Goal: Transaction & Acquisition: Book appointment/travel/reservation

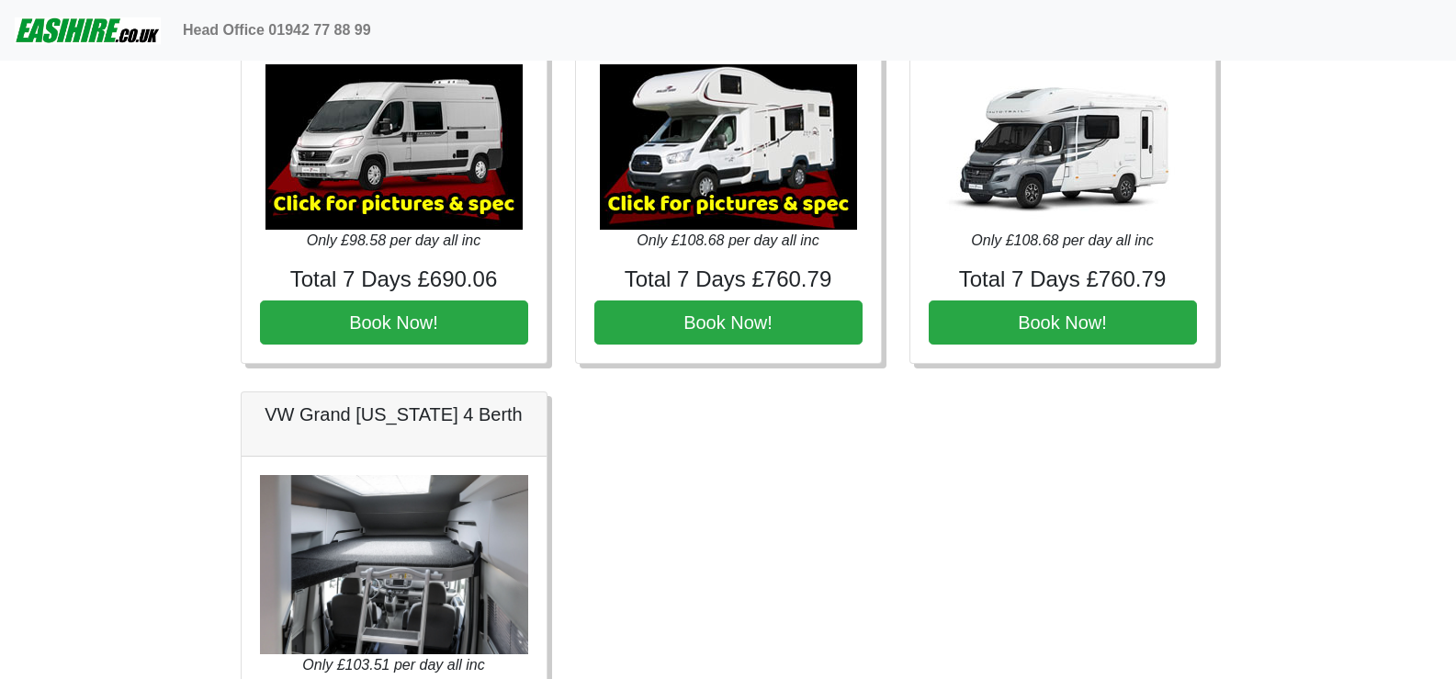
scroll to position [2611, 0]
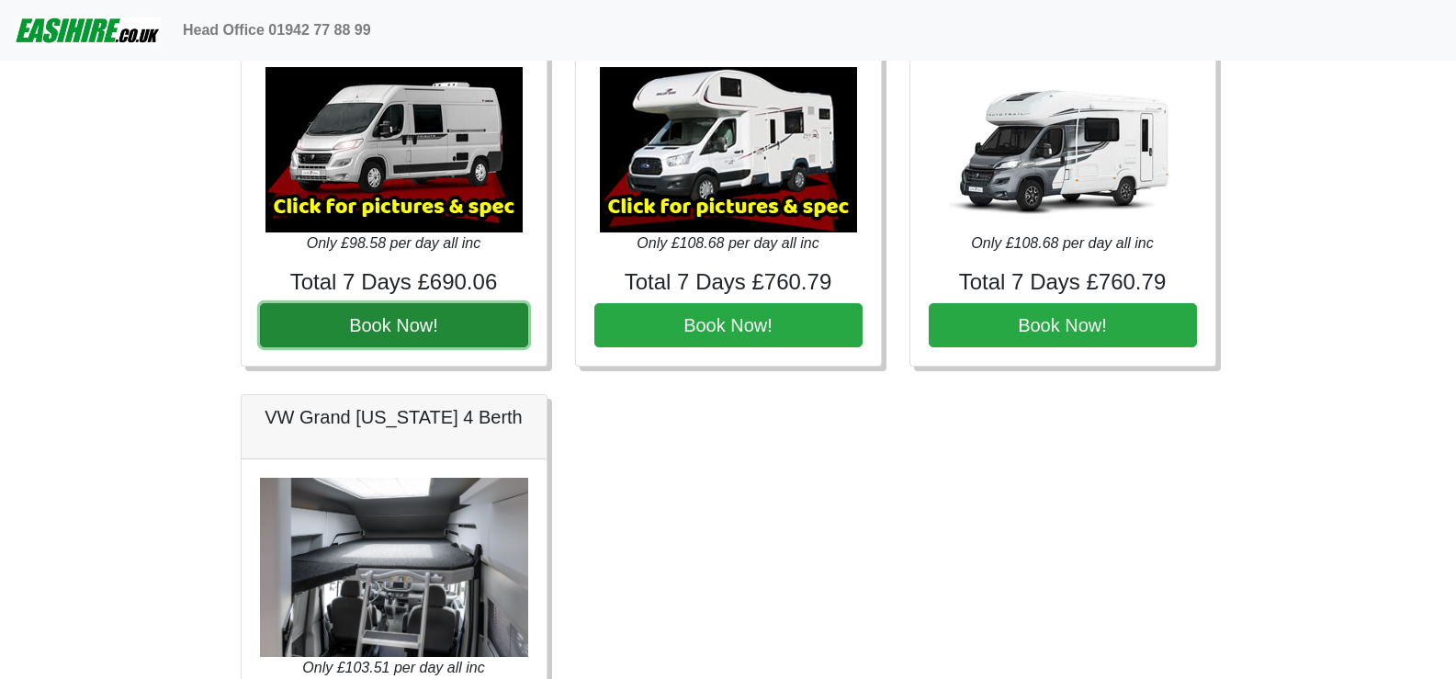
click at [423, 322] on button "Book Now!" at bounding box center [394, 325] width 268 height 44
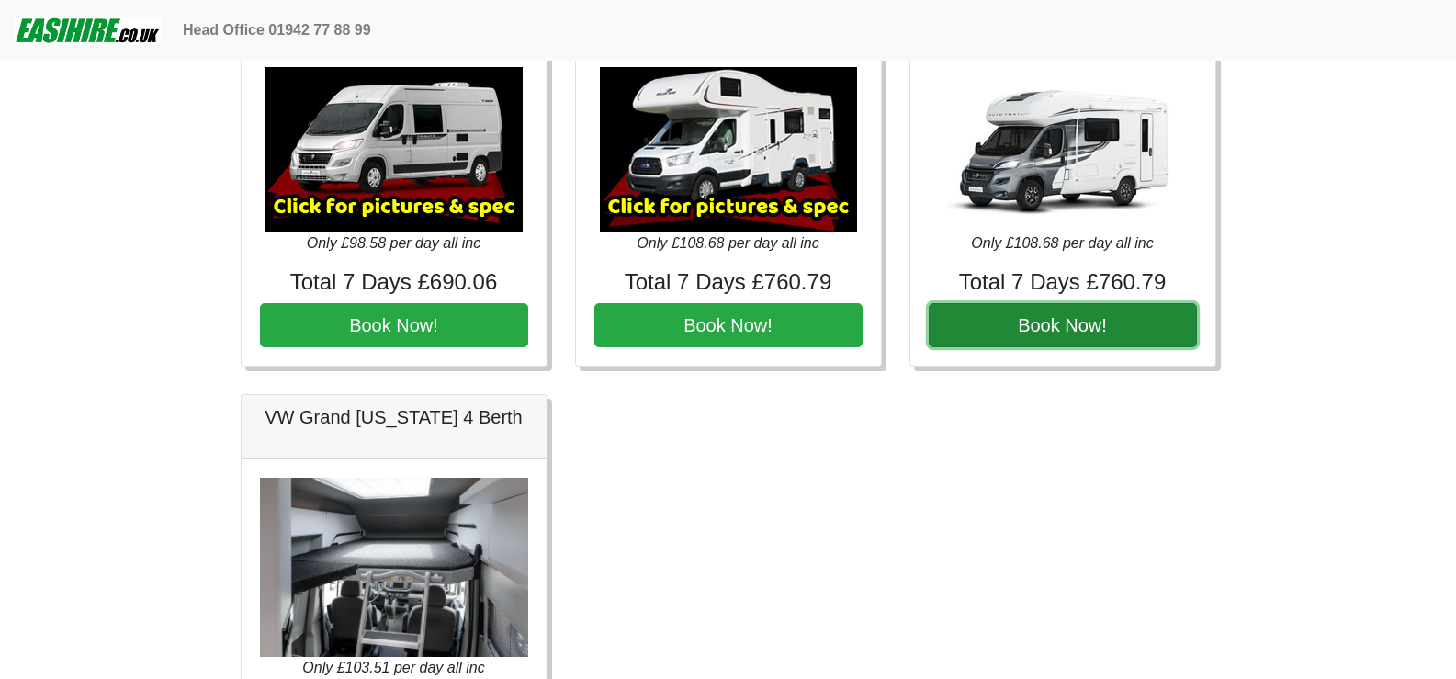
click at [1064, 316] on button "Book Now!" at bounding box center [1063, 325] width 268 height 44
click at [1089, 317] on button "Book Now!" at bounding box center [1063, 325] width 268 height 44
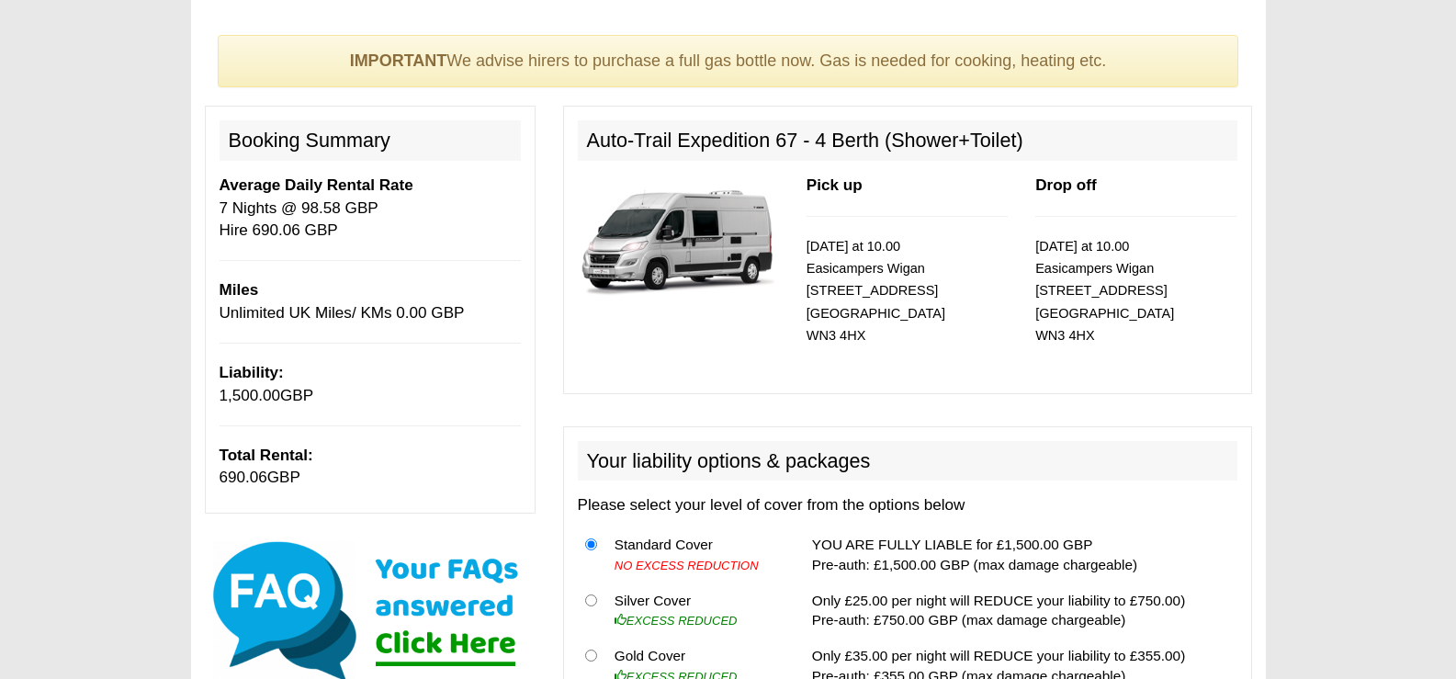
scroll to position [89, 0]
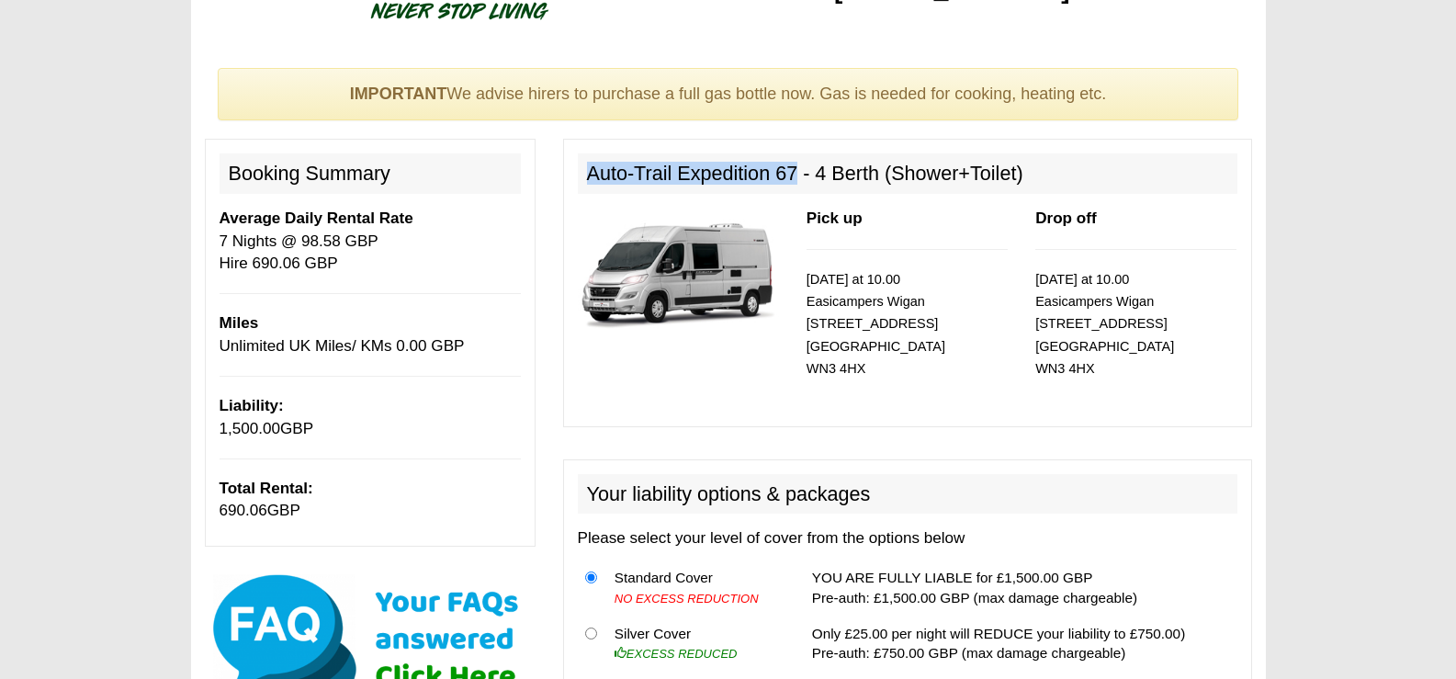
drag, startPoint x: 794, startPoint y: 172, endPoint x: 583, endPoint y: 175, distance: 210.3
click at [583, 173] on h2 "Auto-Trail Expedition 67 - 4 Berth (Shower+Toilet)" at bounding box center [907, 173] width 659 height 40
copy h2 "Auto-Trail Expedition 67"
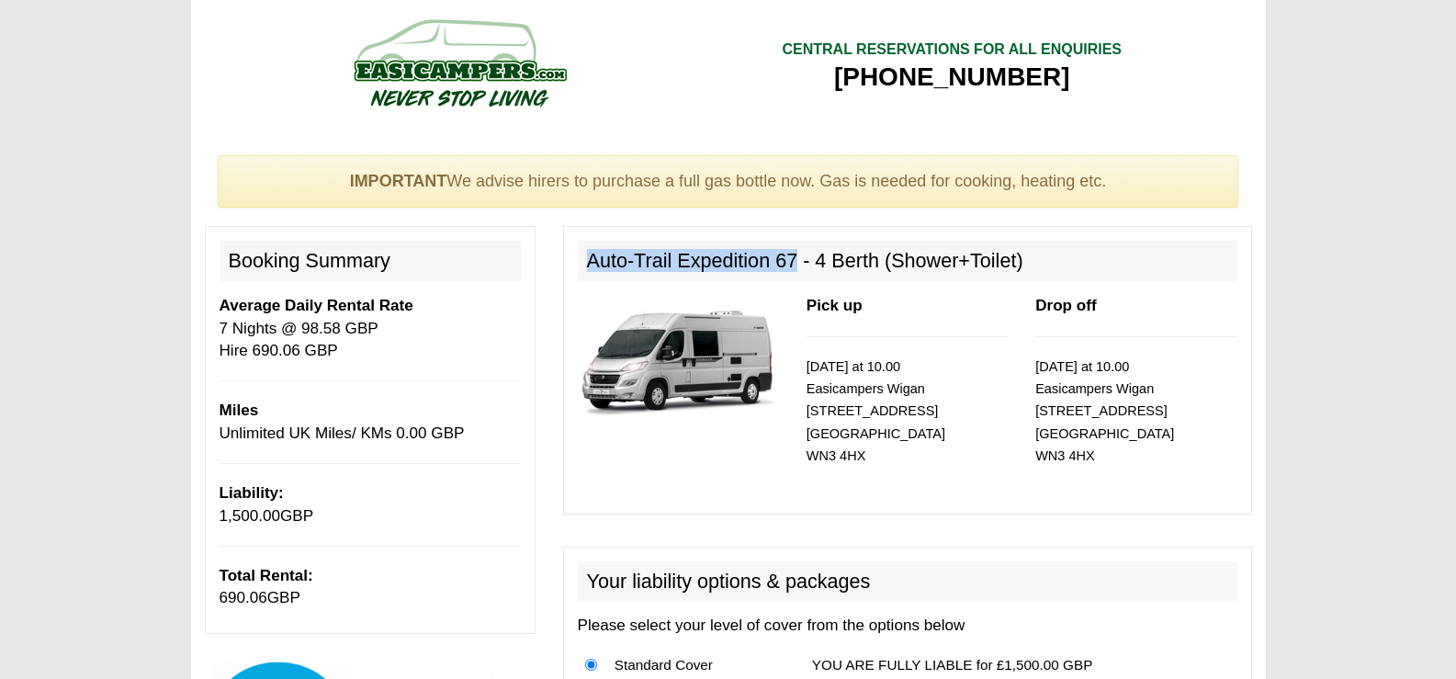
scroll to position [0, 0]
